Goal: Find specific page/section: Find specific page/section

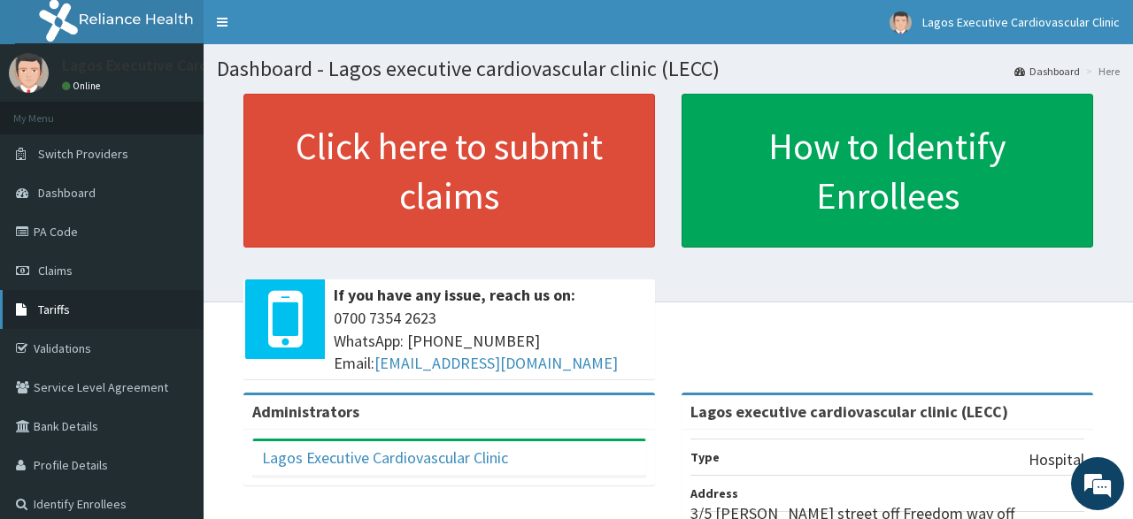
click at [60, 314] on span "Tariffs" at bounding box center [54, 310] width 32 height 16
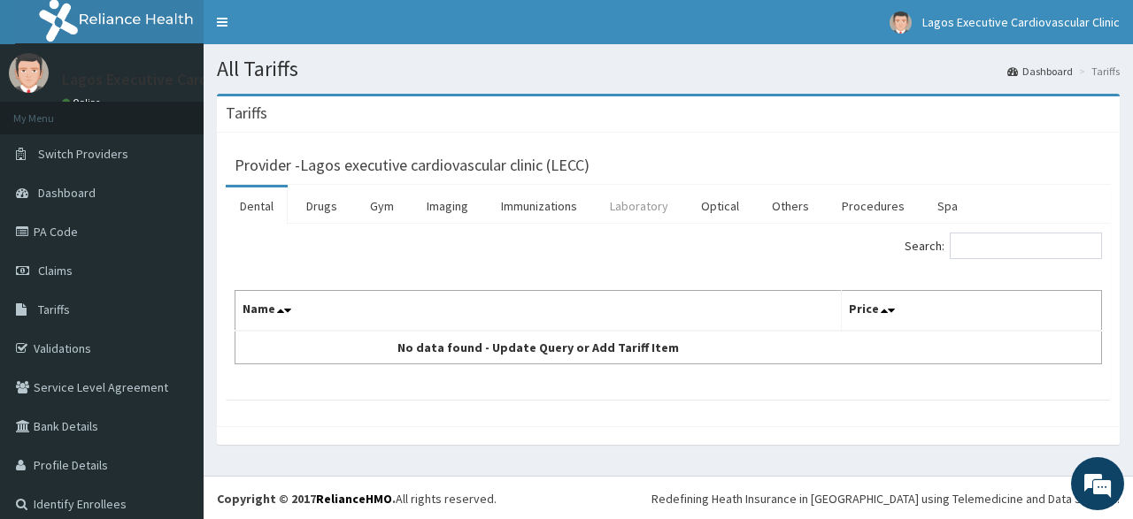
click at [627, 202] on link "Laboratory" at bounding box center [639, 206] width 87 height 37
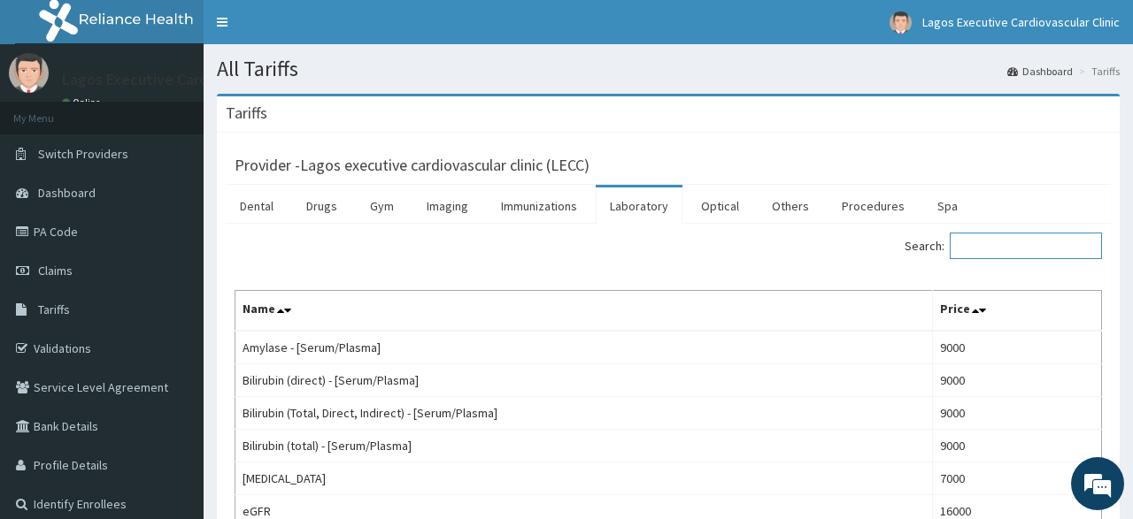
click at [994, 250] on input "Search:" at bounding box center [1025, 246] width 152 height 27
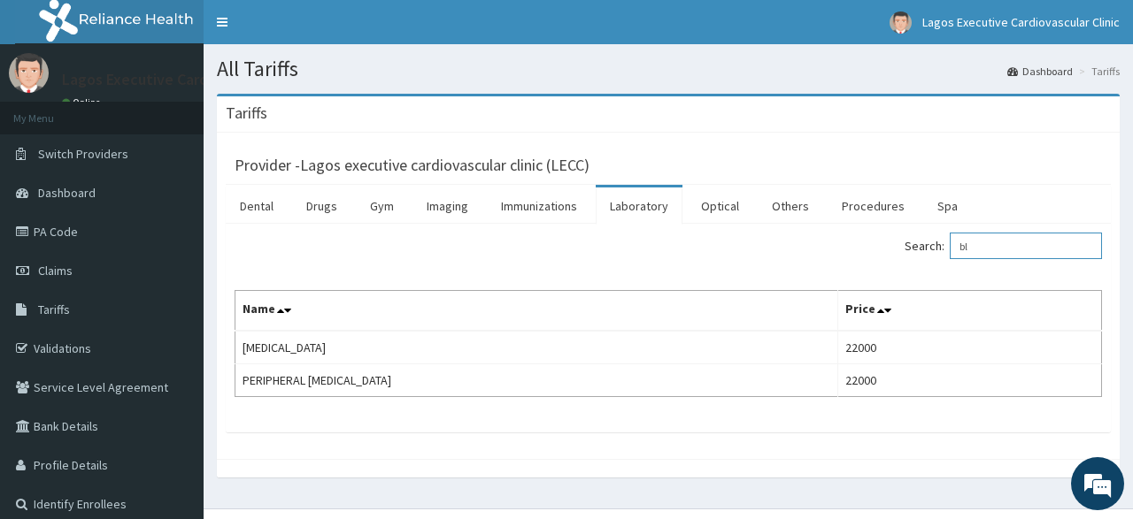
type input "b"
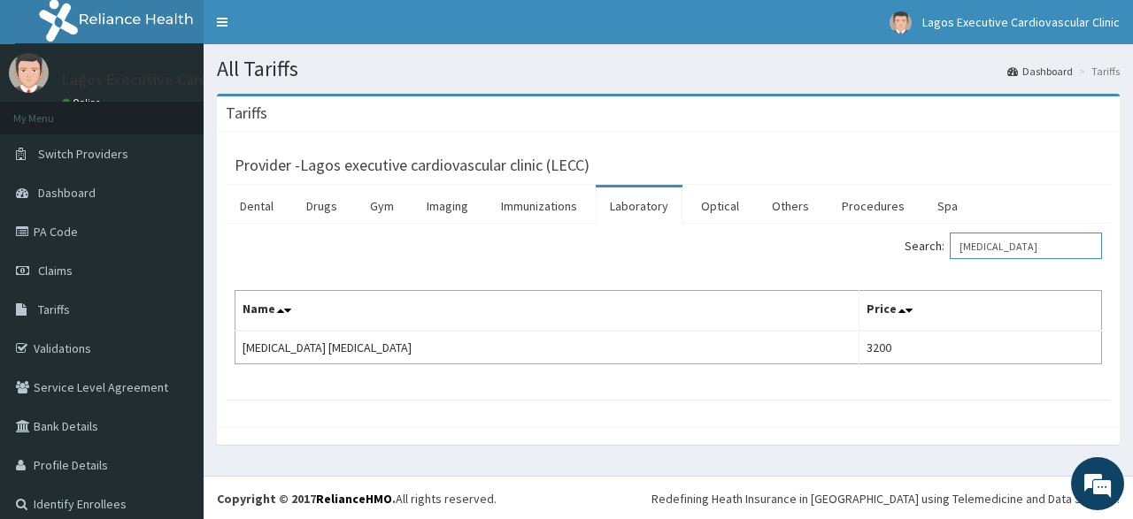
type input "[MEDICAL_DATA]"
